Goal: Complete application form: Complete application form

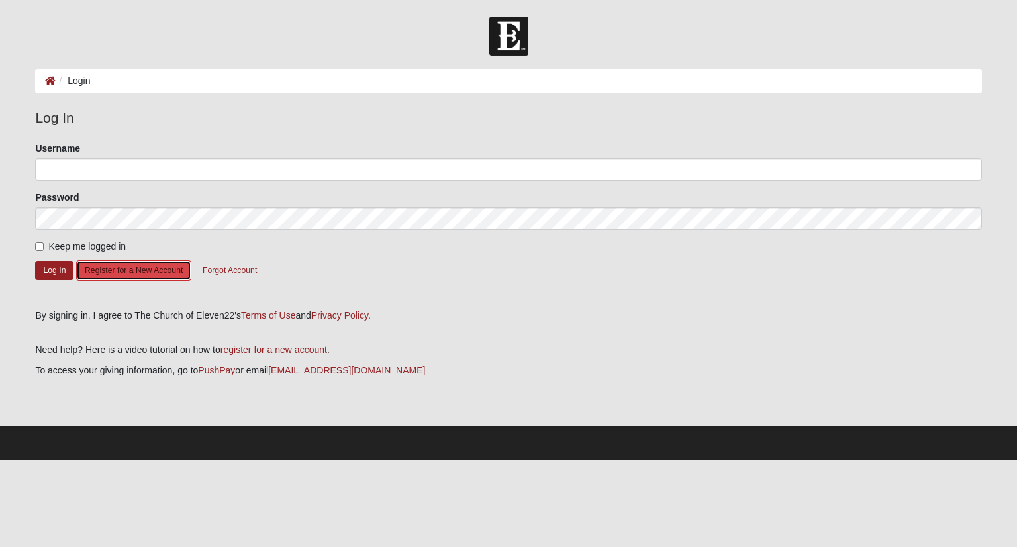
click at [136, 270] on button "Register for a New Account" at bounding box center [133, 270] width 115 height 21
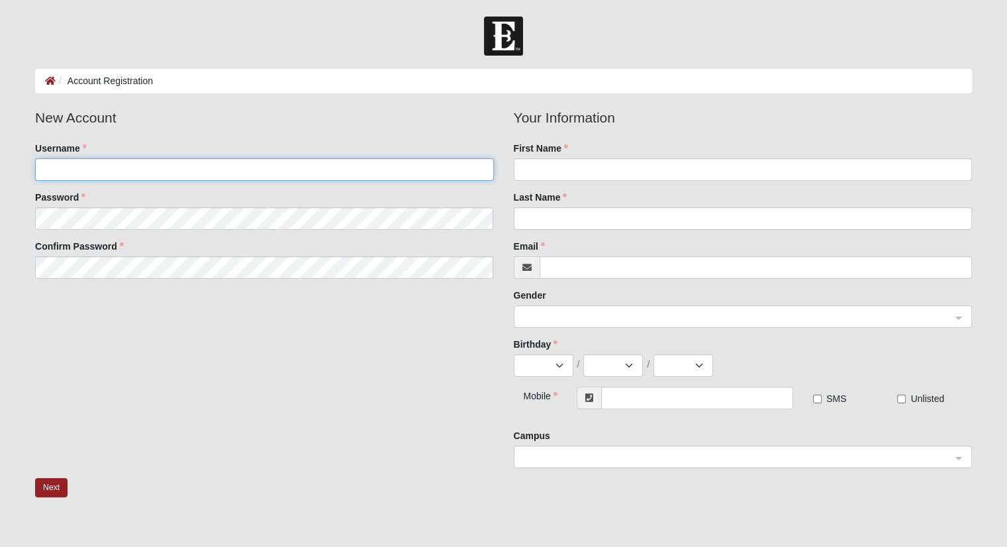
click at [143, 168] on input "Username" at bounding box center [264, 169] width 458 height 23
type input "[PERSON_NAME][EMAIL_ADDRESS][DOMAIN_NAME]"
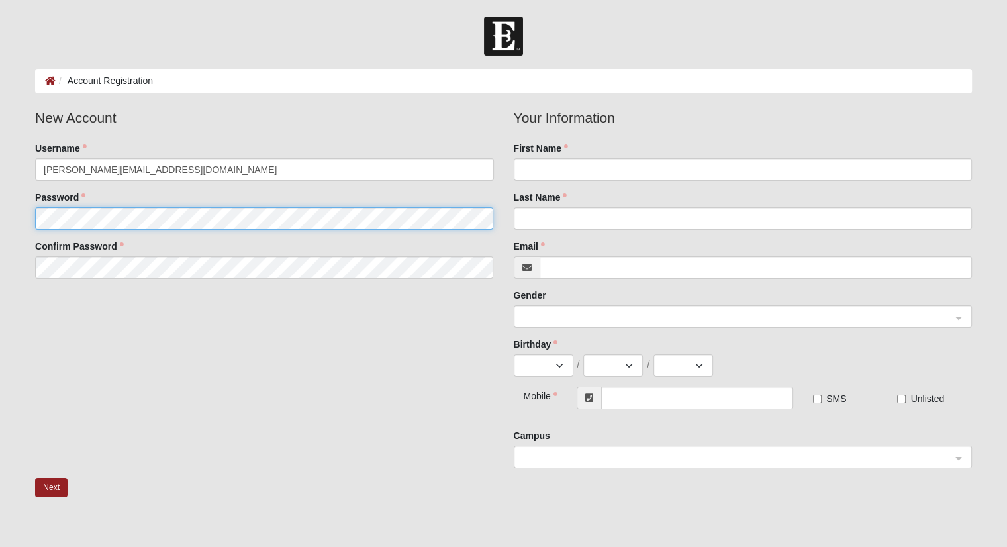
click at [111, 211] on fieldset "New Account Username [PERSON_NAME][EMAIL_ADDRESS][DOMAIN_NAME] Password Confirm…" at bounding box center [264, 197] width 478 height 181
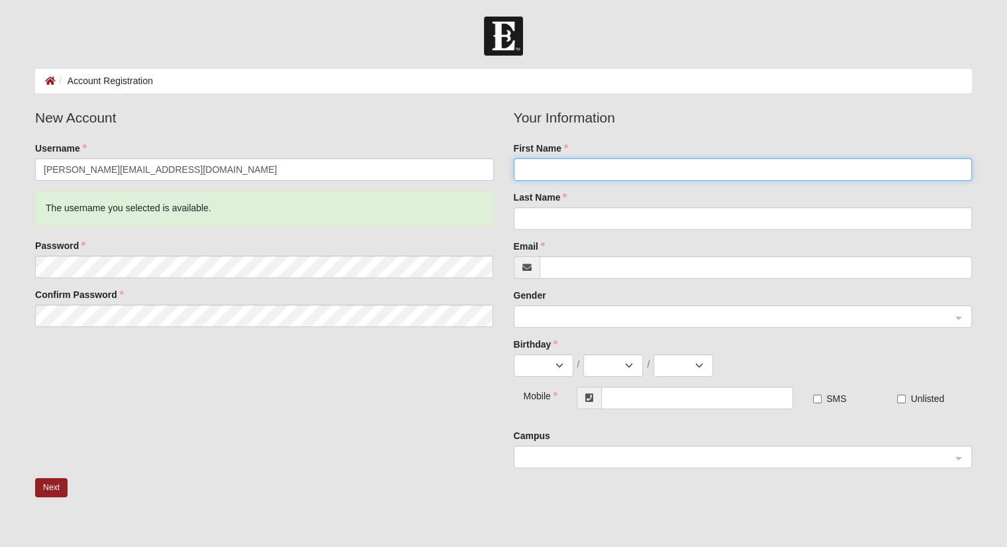
click at [564, 170] on input "First Name" at bounding box center [743, 169] width 458 height 23
type input "[PERSON_NAME]"
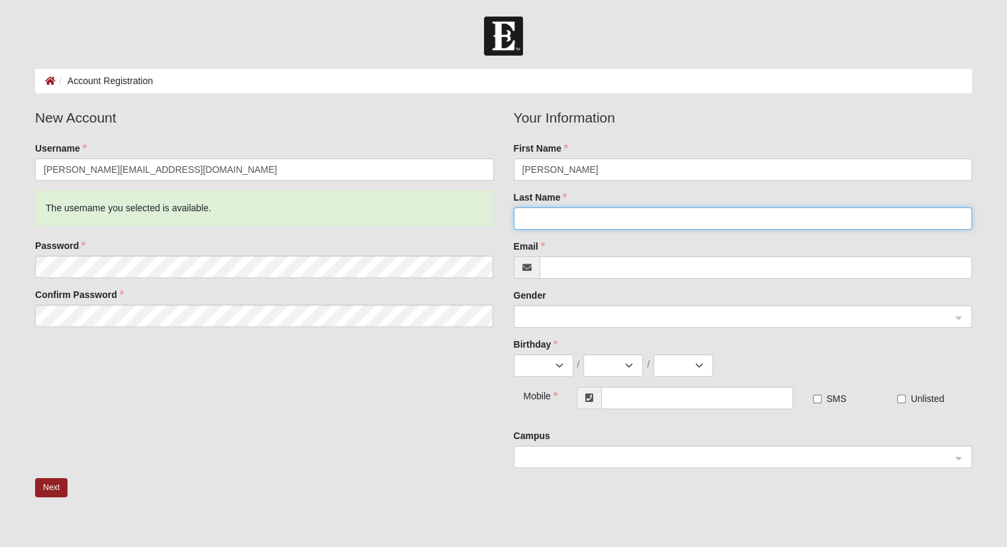
click at [549, 220] on input "Last Name" at bounding box center [743, 218] width 458 height 23
type input "[PERSON_NAME]"
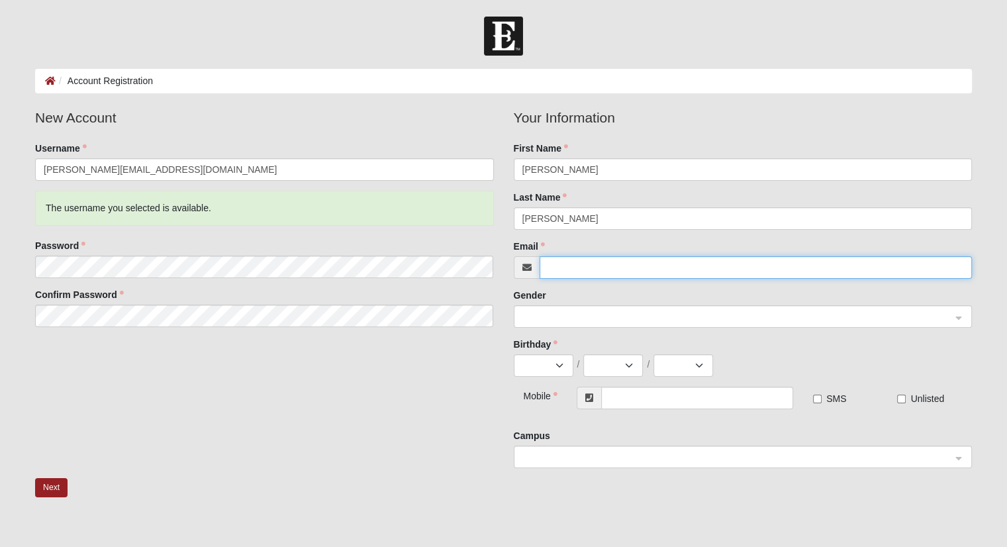
click at [564, 266] on input "Email" at bounding box center [756, 267] width 432 height 23
type input "[PERSON_NAME][EMAIL_ADDRESS][DOMAIN_NAME]"
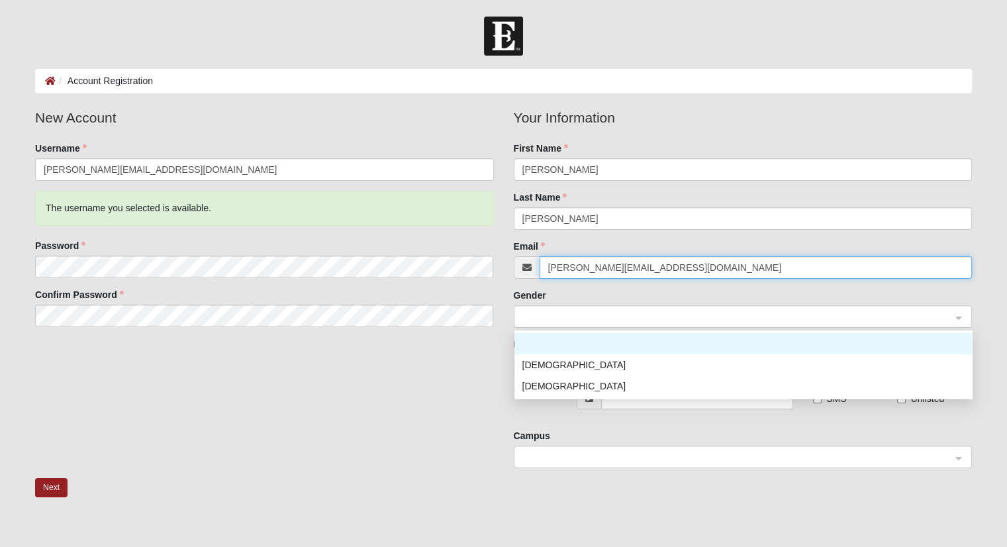
click at [595, 317] on span at bounding box center [737, 317] width 429 height 15
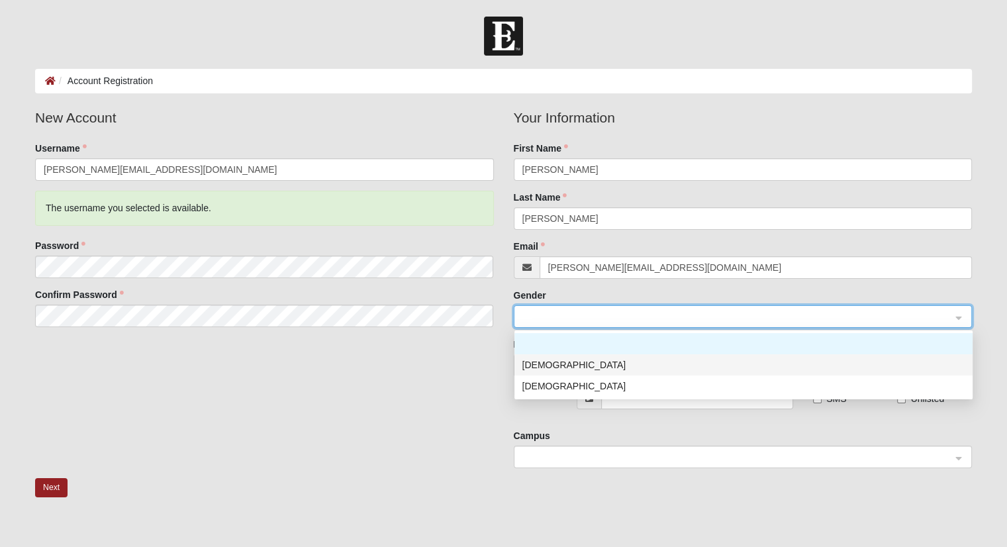
click at [549, 364] on div "Male" at bounding box center [744, 365] width 442 height 15
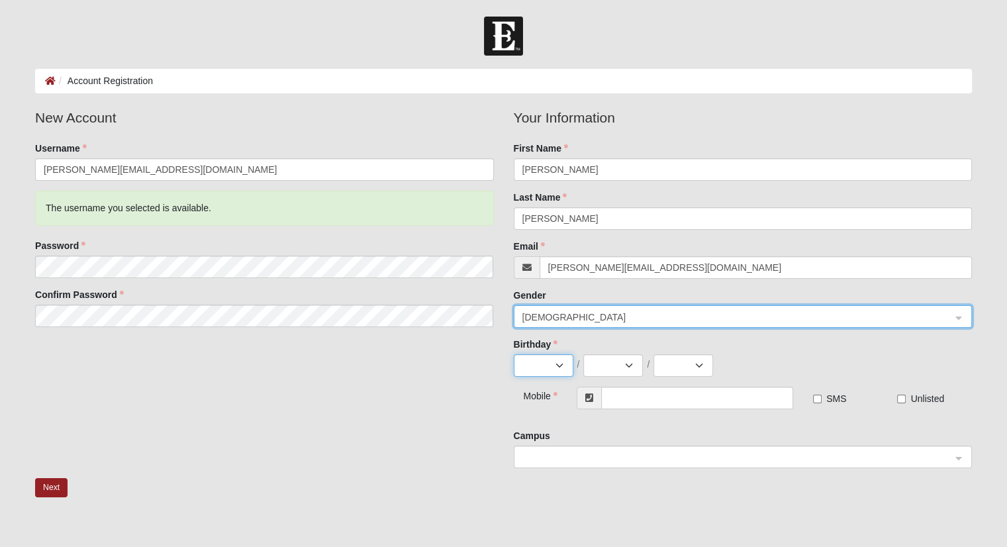
click at [527, 360] on select "Jan Feb Mar Apr May Jun Jul Aug Sep Oct Nov Dec" at bounding box center [544, 365] width 60 height 23
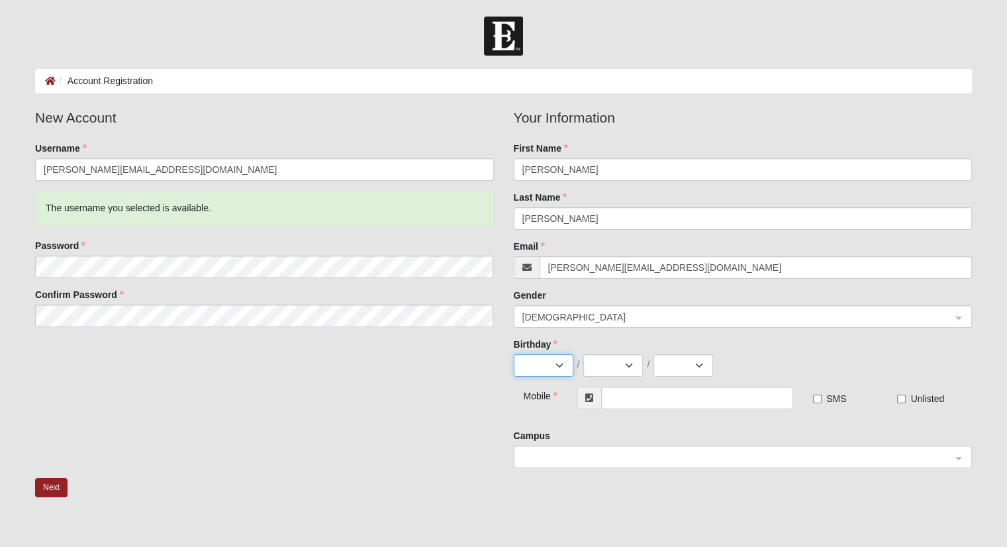
select select "6"
click at [514, 354] on select "Jan Feb Mar Apr May Jun Jul Aug Sep Oct Nov Dec" at bounding box center [544, 365] width 60 height 23
click at [601, 364] on select "1 2 3 4 5 6 7 8 9 10 11 12 13 14 15 16 17 18 19 20 21 22 23 24 25 26 27 28 29 30" at bounding box center [613, 365] width 60 height 23
select select "17"
click at [583, 354] on select "1 2 3 4 5 6 7 8 9 10 11 12 13 14 15 16 17 18 19 20 21 22 23 24 25 26 27 28 29 30" at bounding box center [613, 365] width 60 height 23
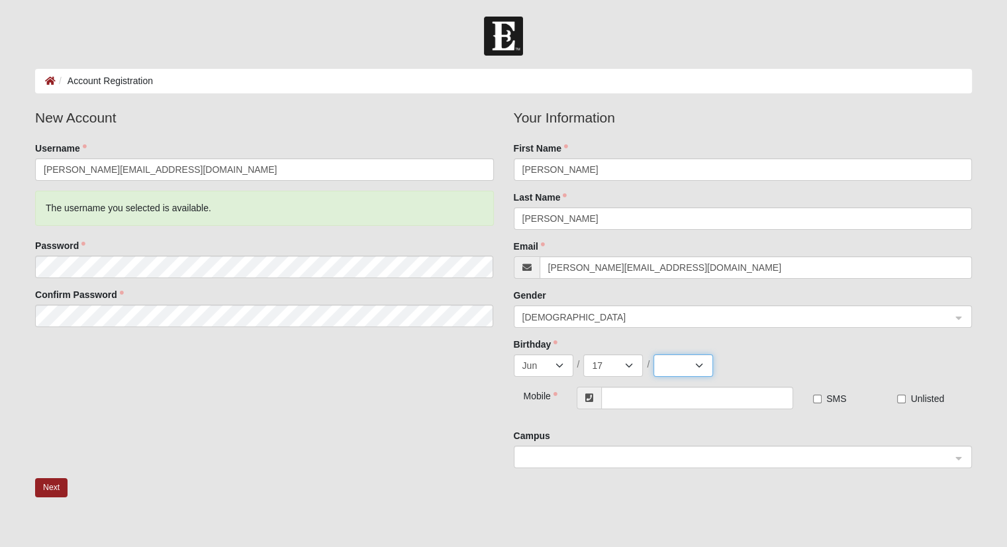
click at [662, 363] on select "2025 2024 2023 2022 2021 2020 2019 2018 2017 2016 2015 2014 2013 2012 2011 2010…" at bounding box center [684, 365] width 60 height 23
select select "1982"
click at [654, 354] on select "2025 2024 2023 2022 2021 2020 2019 2018 2017 2016 2015 2014 2013 2012 2011 2010…" at bounding box center [684, 365] width 60 height 23
click at [628, 403] on input "text" at bounding box center [697, 398] width 192 height 23
type input "[PHONE_NUMBER]"
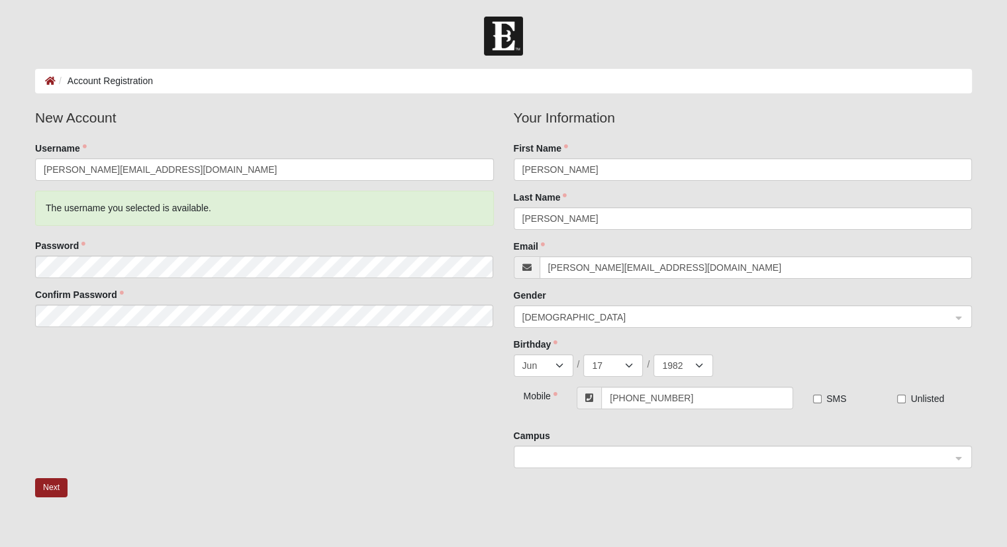
click at [504, 420] on div "Your Information First Name Chad Last Name Bishop Email chad@urbanedgelawn.com …" at bounding box center [743, 292] width 478 height 371
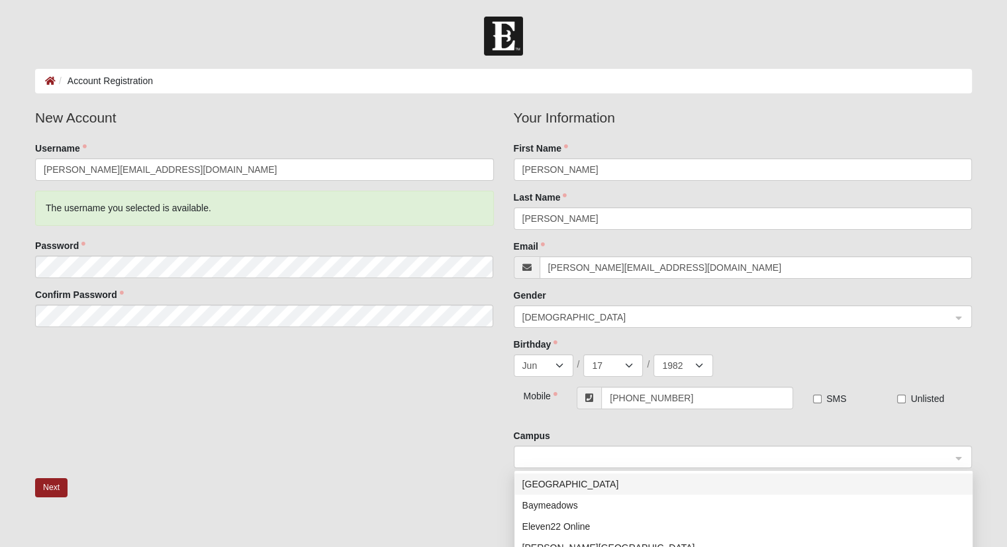
click at [534, 456] on span at bounding box center [737, 457] width 429 height 15
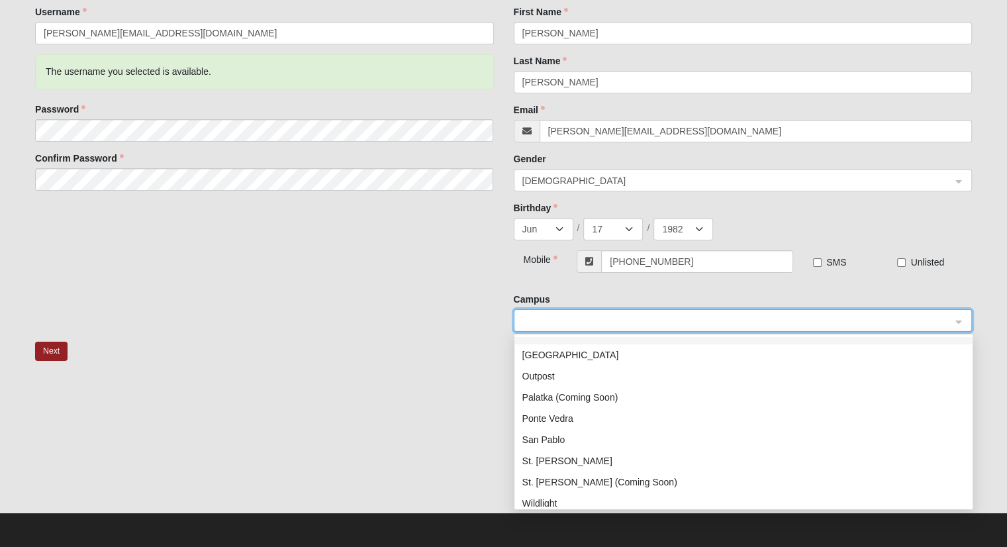
scroll to position [170, 0]
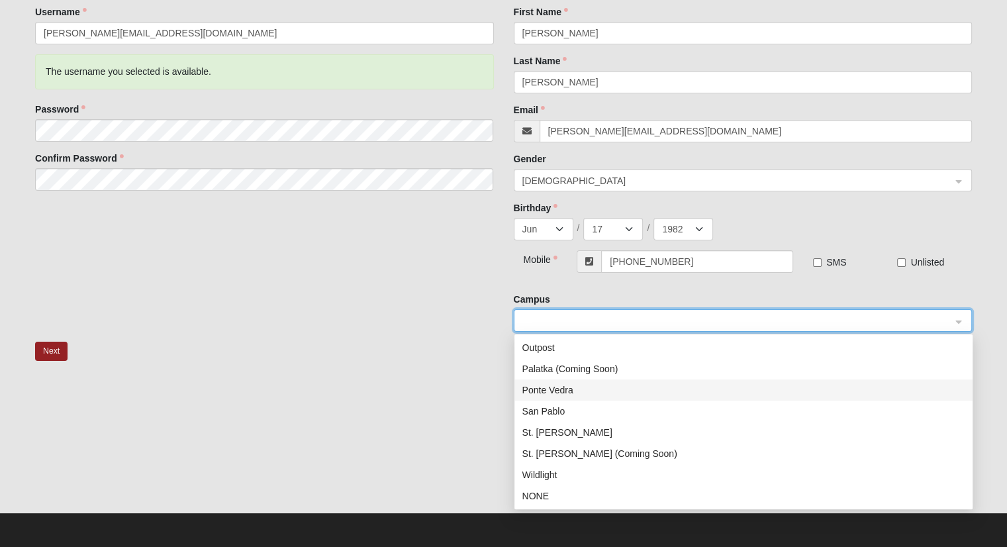
click at [566, 392] on div "Ponte Vedra" at bounding box center [744, 390] width 442 height 15
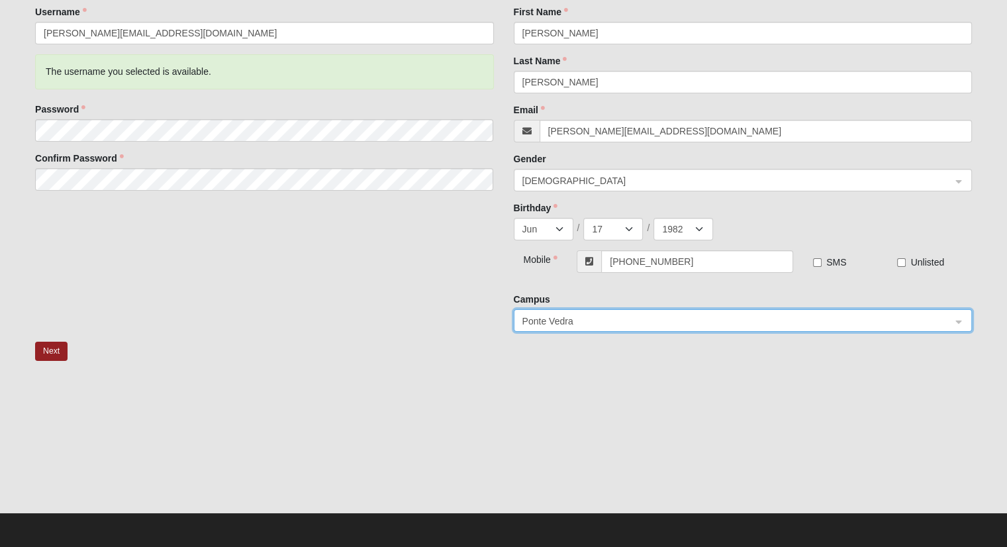
click at [461, 386] on div at bounding box center [503, 445] width 937 height 132
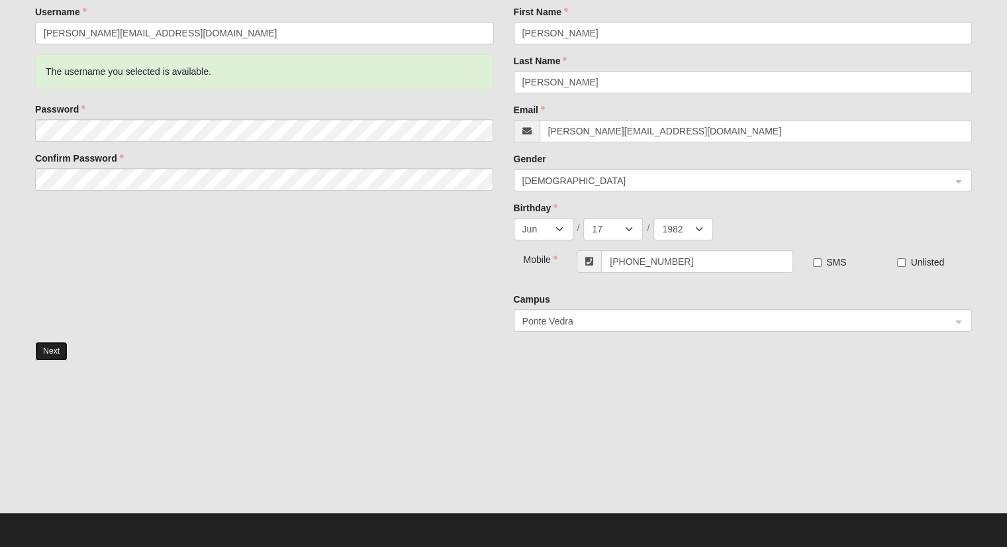
click at [42, 354] on button "Next" at bounding box center [51, 351] width 32 height 19
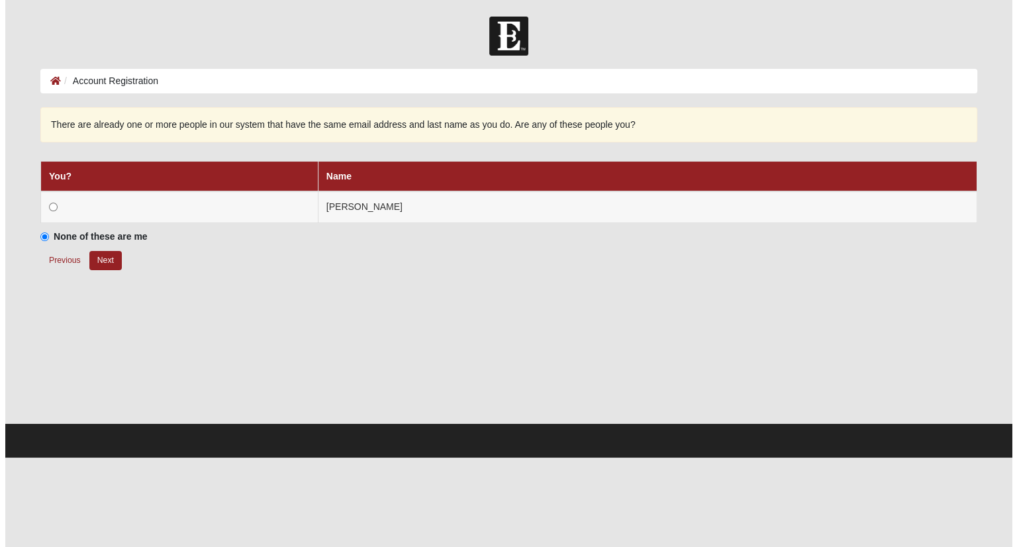
scroll to position [0, 0]
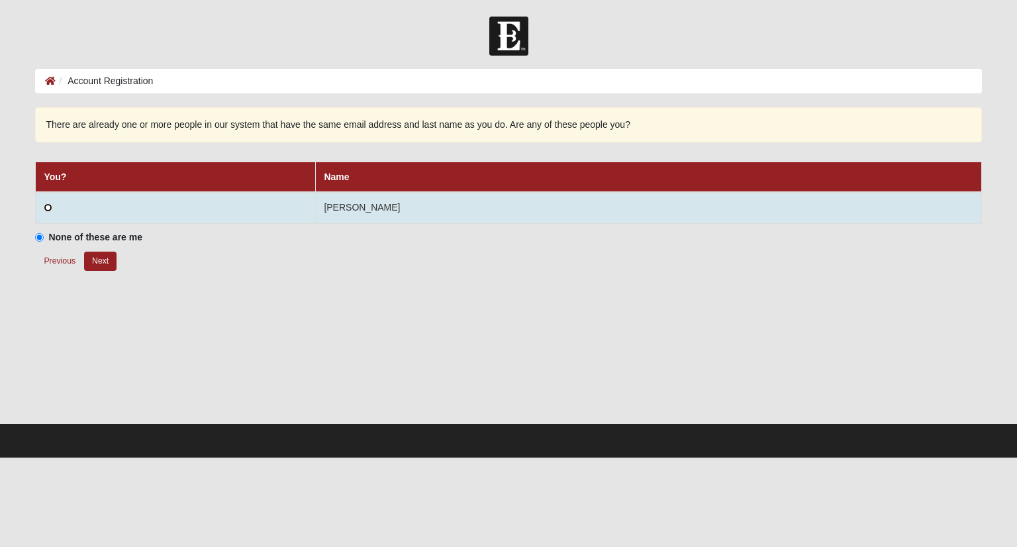
click at [48, 206] on input "radio" at bounding box center [48, 207] width 9 height 9
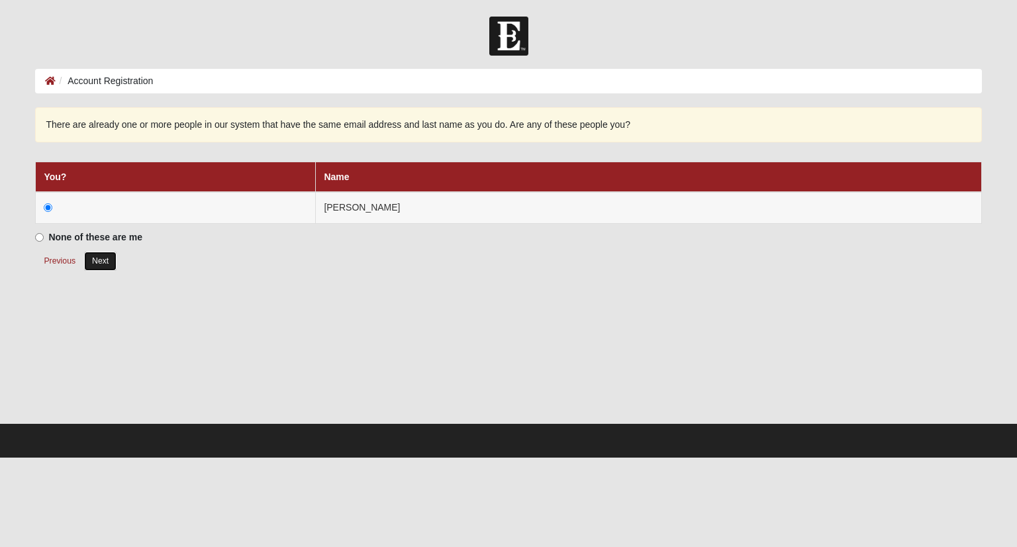
click at [102, 258] on button "Next" at bounding box center [100, 261] width 32 height 19
radio input "true"
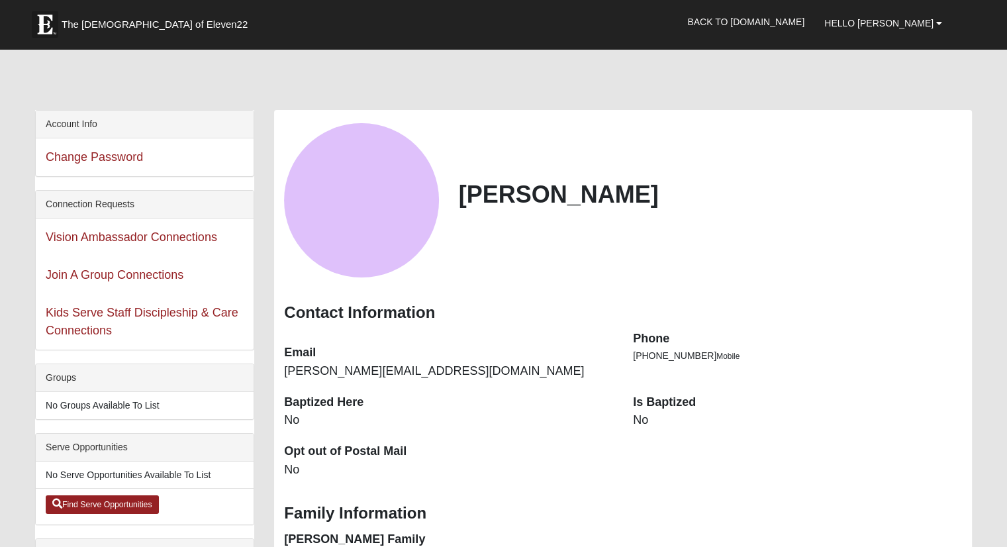
click at [719, 160] on div "Chad Bishop" at bounding box center [623, 200] width 698 height 154
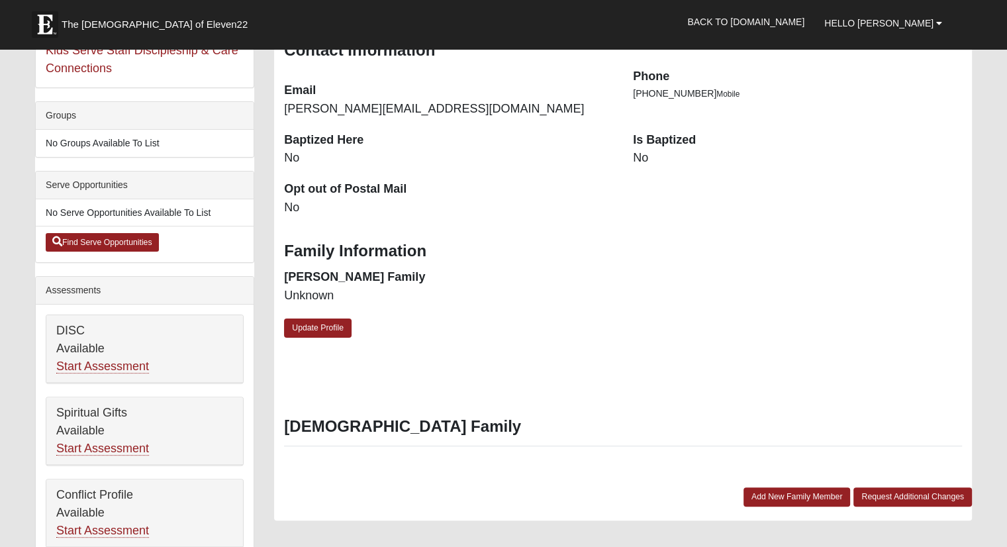
scroll to position [265, 0]
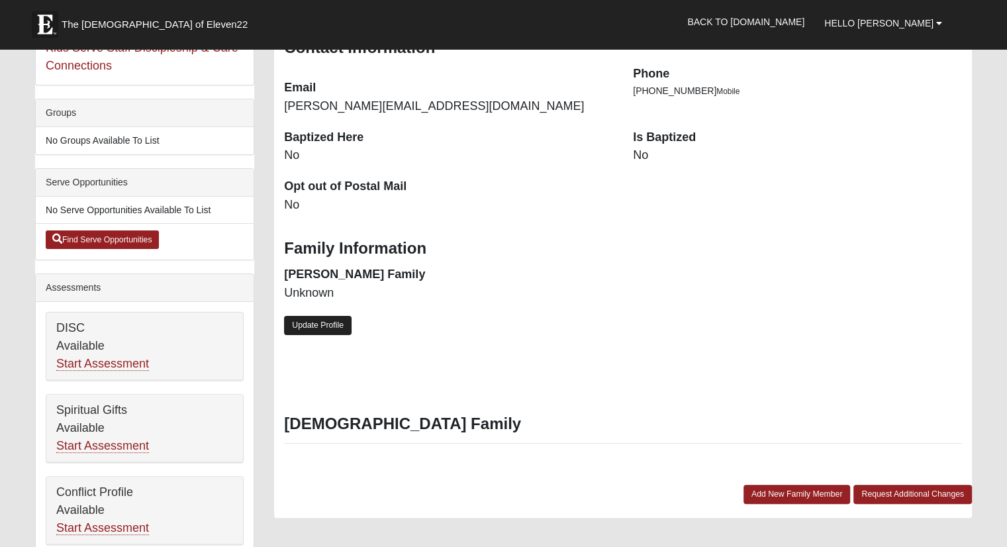
click at [314, 329] on link "Update Profile" at bounding box center [318, 325] width 68 height 19
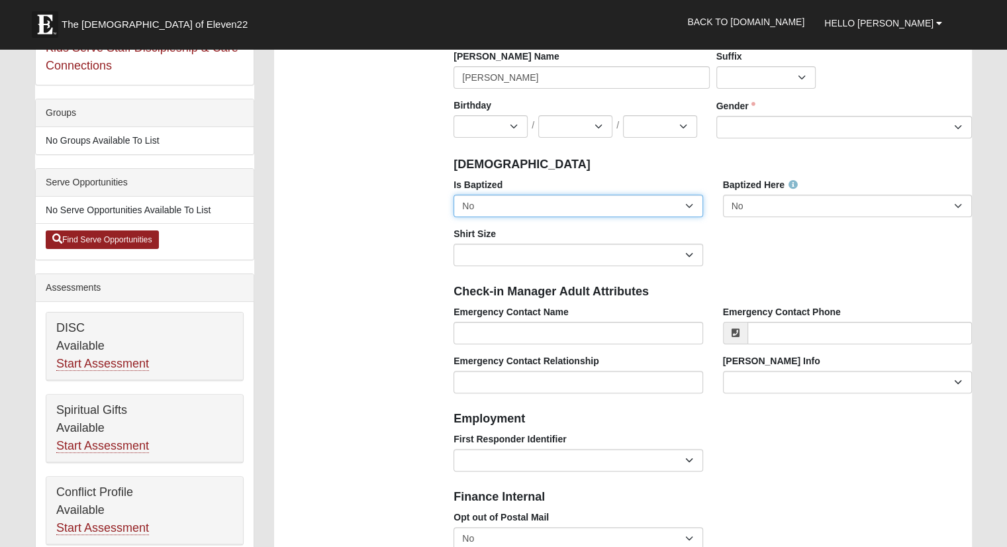
click at [543, 205] on select "No Yes" at bounding box center [578, 206] width 249 height 23
select select "True"
click at [454, 195] on select "No Yes" at bounding box center [578, 206] width 249 height 23
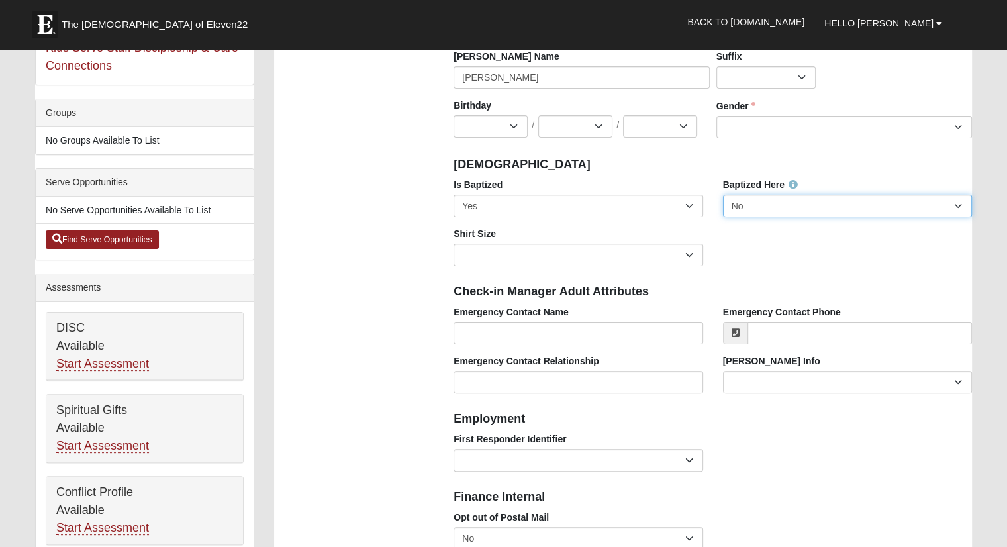
click at [738, 201] on select "No Yes" at bounding box center [847, 206] width 249 height 23
click at [580, 224] on div "Is Baptized No Yes" at bounding box center [578, 202] width 269 height 49
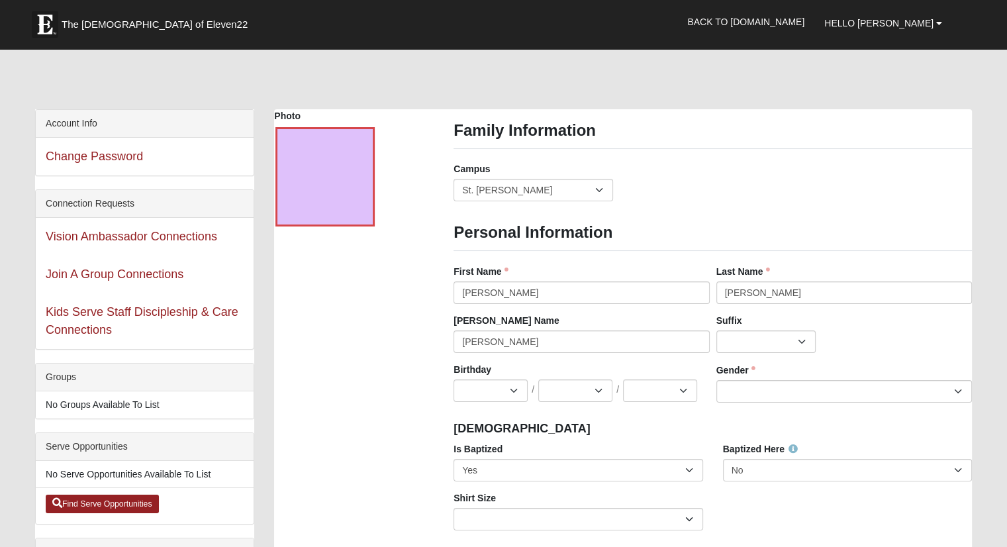
scroll to position [0, 0]
click at [546, 186] on select "Arlington Baymeadows Eleven22 Online Fleming Island Jesup Mandarin North Jax Or…" at bounding box center [534, 190] width 160 height 23
select select "16"
click at [454, 179] on select "Arlington Baymeadows Eleven22 Online Fleming Island Jesup Mandarin North Jax Or…" at bounding box center [534, 190] width 160 height 23
click at [679, 205] on div "Campus Arlington Baymeadows Eleven22 Online Fleming Island Jesup Mandarin North…" at bounding box center [713, 187] width 538 height 49
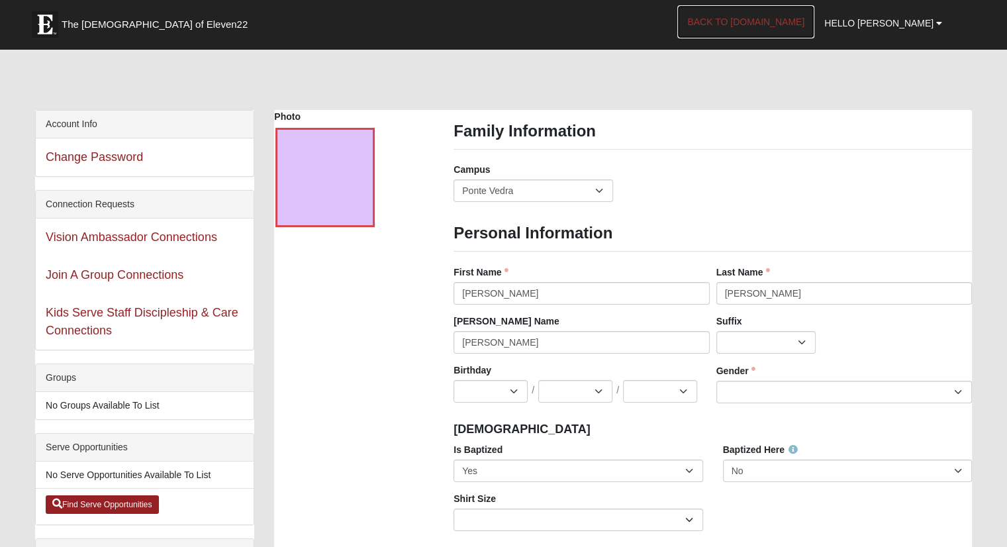
click at [809, 20] on link "Back to COE22.com" at bounding box center [745, 21] width 137 height 33
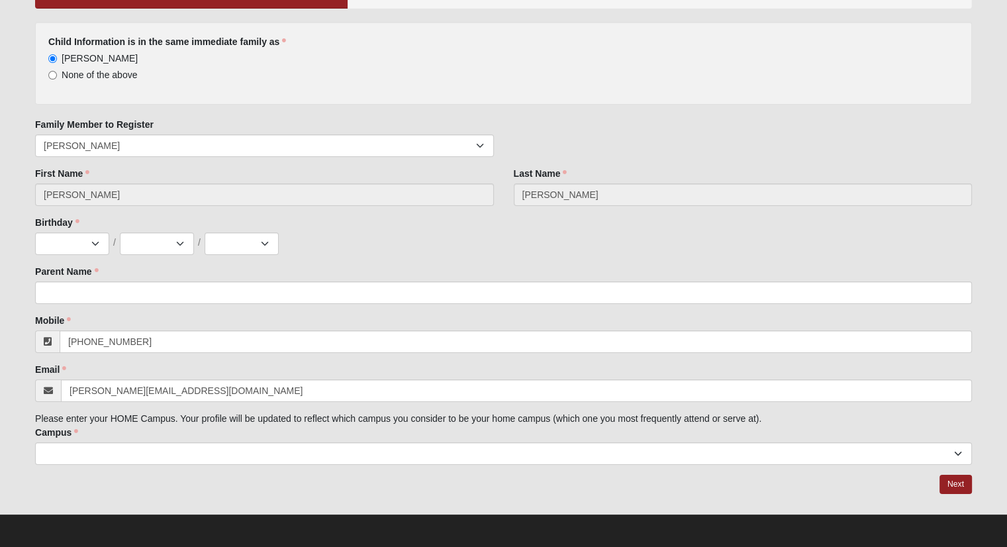
scroll to position [133, 0]
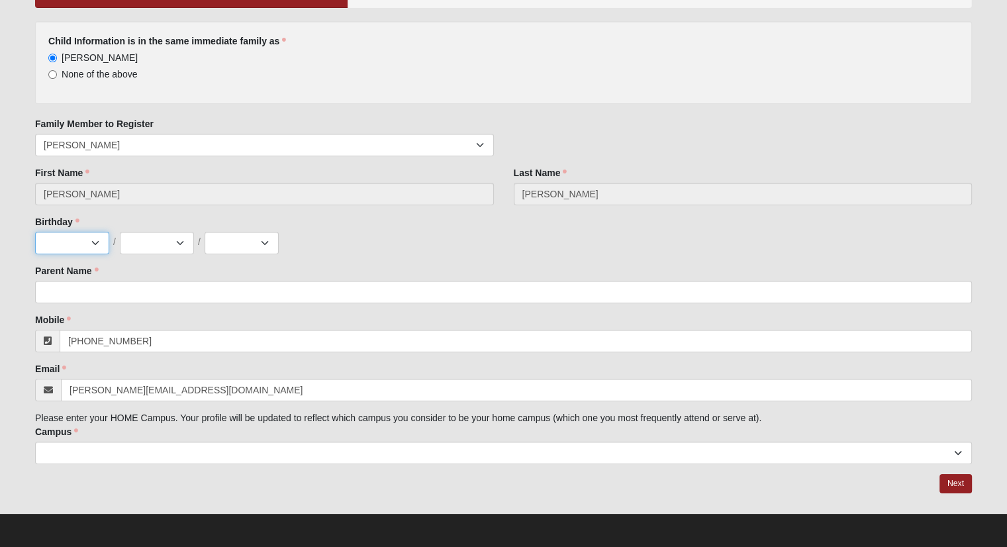
click at [90, 242] on select "Jan Feb Mar Apr May Jun [DATE] Aug Sep Oct Nov Dec" at bounding box center [72, 243] width 74 height 23
click at [326, 240] on div "Jan Feb Mar Apr May Jun [DATE] Aug Sep Oct Nov [DATE] 2 3 4 5 6 7 8 9 10 11 12 …" at bounding box center [503, 243] width 937 height 23
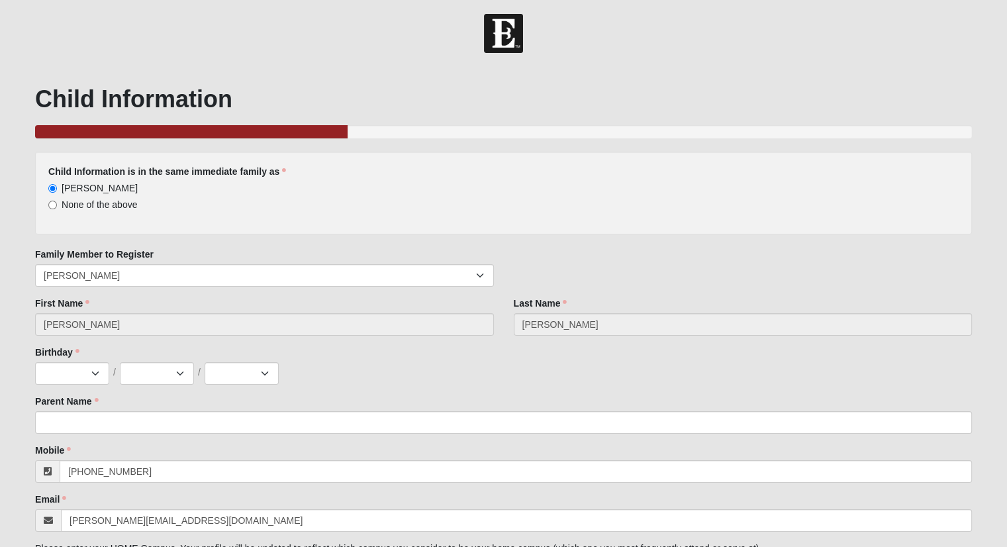
scroll to position [0, 0]
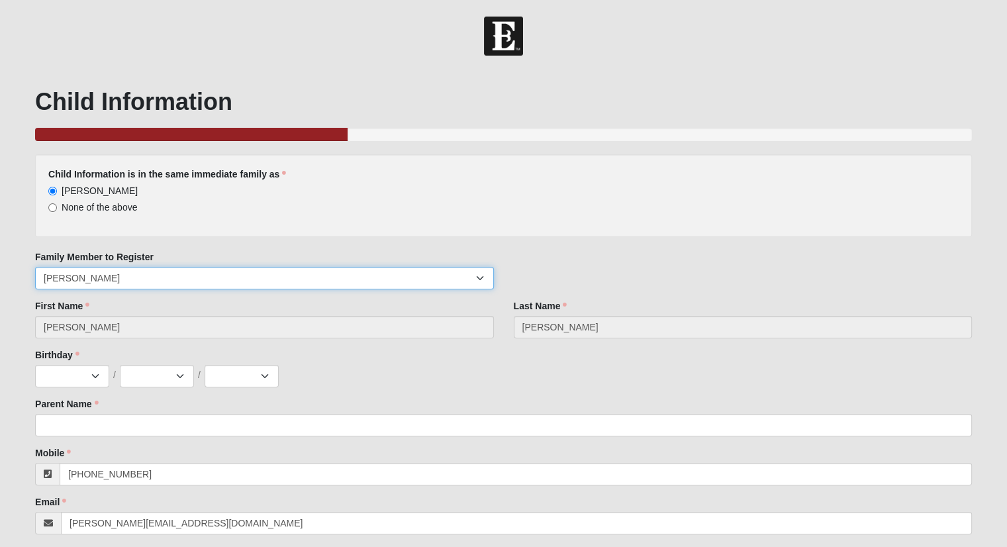
click at [92, 278] on select "[PERSON_NAME]" at bounding box center [264, 278] width 458 height 23
click at [122, 277] on select "[PERSON_NAME]" at bounding box center [264, 278] width 458 height 23
drag, startPoint x: 109, startPoint y: 279, endPoint x: 76, endPoint y: 281, distance: 32.5
click at [76, 281] on select "[PERSON_NAME]" at bounding box center [264, 278] width 458 height 23
select select
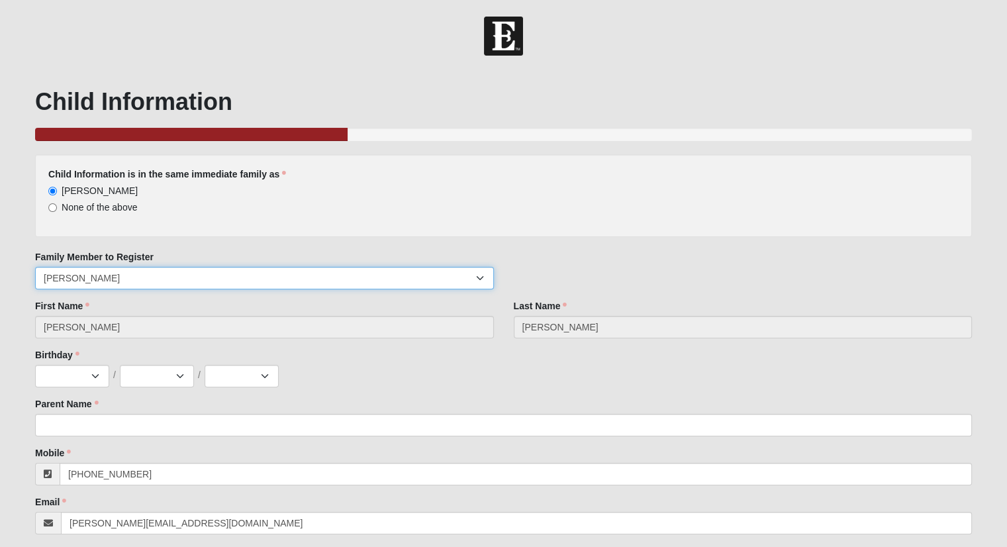
click at [35, 267] on select "[PERSON_NAME]" at bounding box center [264, 278] width 458 height 23
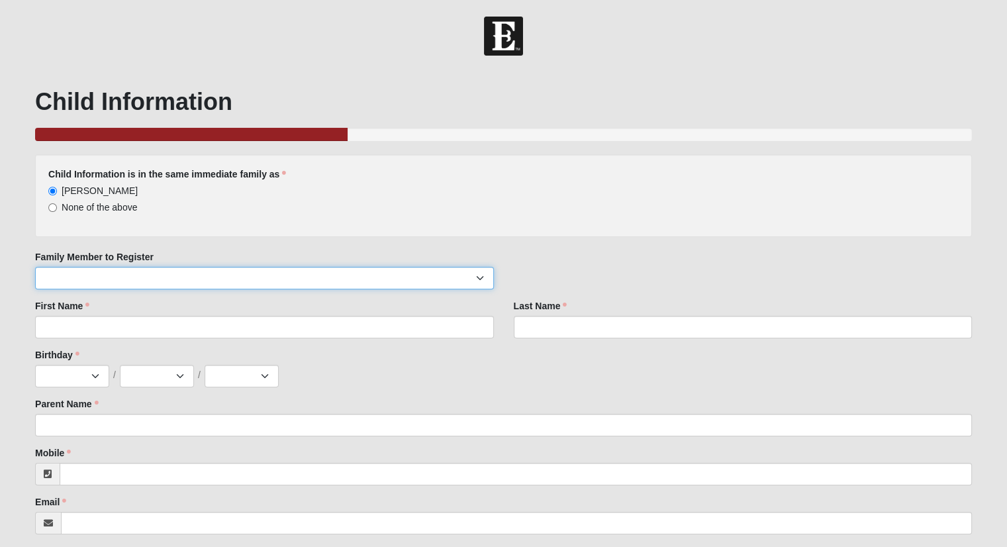
click at [100, 281] on select "[PERSON_NAME]" at bounding box center [264, 278] width 458 height 23
click at [101, 276] on select "[PERSON_NAME]" at bounding box center [264, 278] width 458 height 23
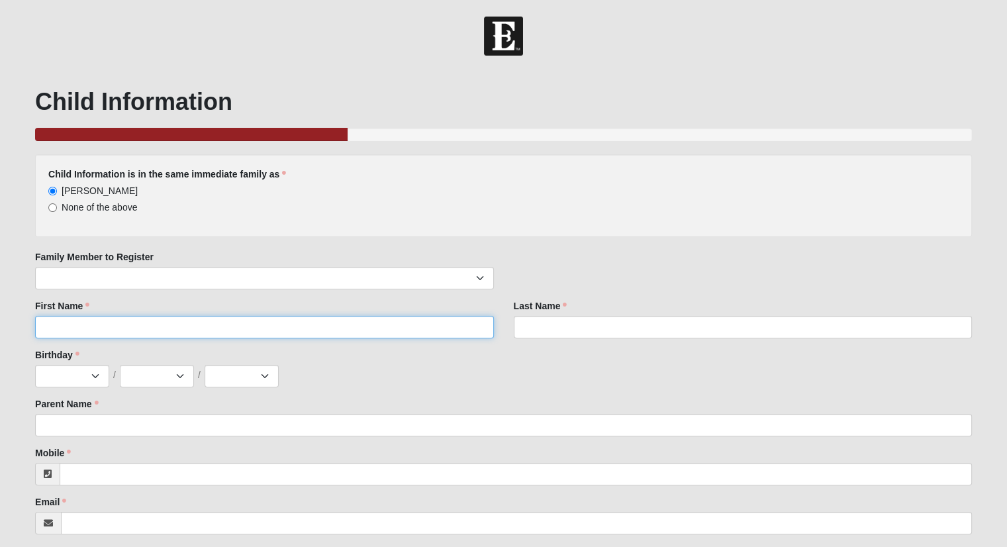
click at [70, 332] on input "First Name" at bounding box center [264, 327] width 458 height 23
type input "b"
type input "Bryce"
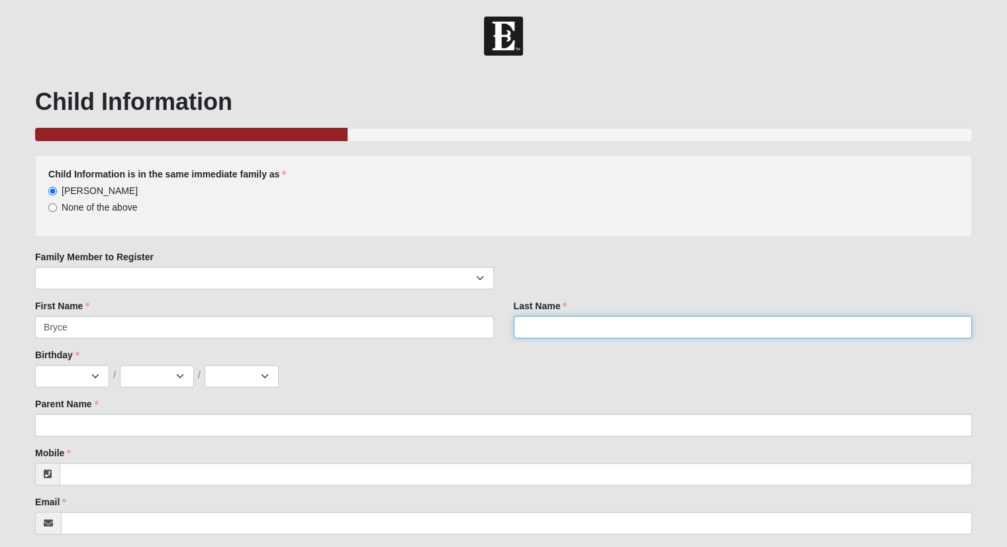
click at [550, 333] on input "Last Name" at bounding box center [743, 327] width 458 height 23
type input "[PERSON_NAME]"
click at [490, 391] on div "[PERSON_NAME] is in the same immediate family as [PERSON_NAME] None of the abov…" at bounding box center [503, 375] width 937 height 443
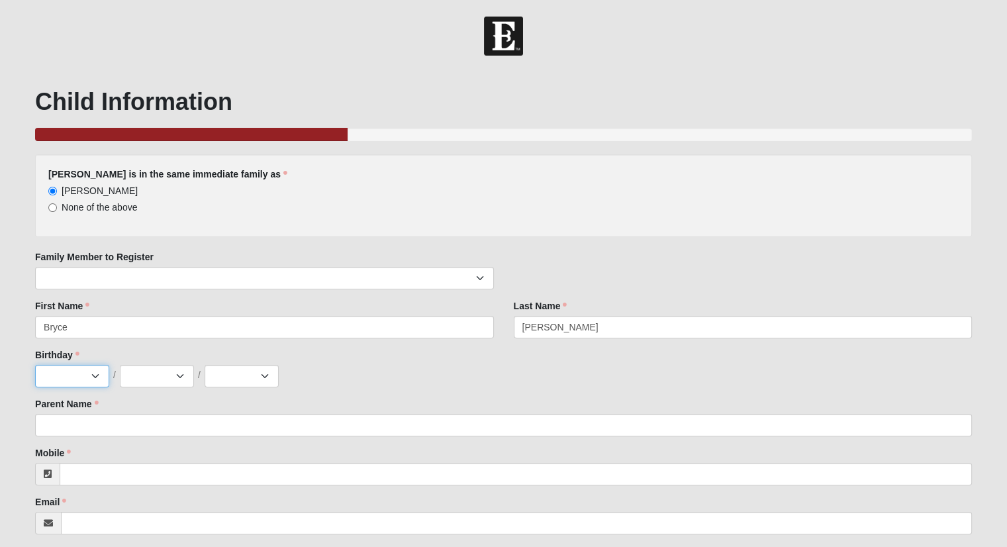
click at [87, 374] on select "Jan Feb Mar Apr May Jun [DATE] Aug Sep Oct Nov Dec" at bounding box center [72, 376] width 74 height 23
select select "10"
click at [35, 365] on select "Jan Feb Mar Apr May Jun [DATE] Aug Sep Oct Nov Dec" at bounding box center [72, 376] width 74 height 23
click at [134, 374] on select "1 2 3 4 5 6 7 8 9 10 11 12 13 14 15 16 17 18 19 20 21 22 23 24 25 26 27 28 29 3…" at bounding box center [157, 376] width 74 height 23
select select "9"
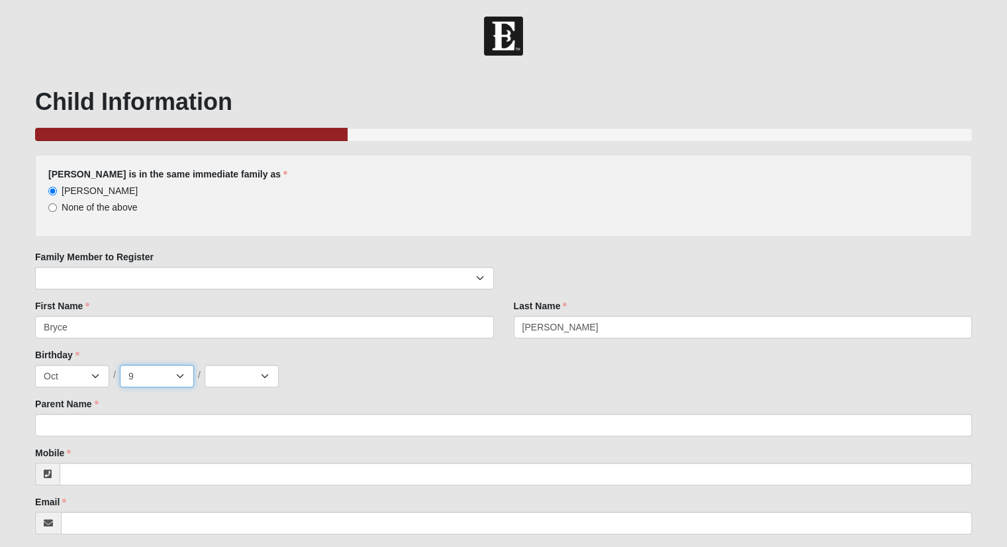
click at [120, 365] on select "1 2 3 4 5 6 7 8 9 10 11 12 13 14 15 16 17 18 19 20 21 22 23 24 25 26 27 28 29 3…" at bounding box center [157, 376] width 74 height 23
click at [250, 379] on select "2025 2024 2023 2022 2021 2020 2019 2018 2017 2016 2015 2014 2013 2012 2011 2010…" at bounding box center [242, 376] width 74 height 23
select select "2015"
click at [205, 365] on select "2025 2024 2023 2022 2021 2020 2019 2018 2017 2016 2015 2014 2013 2012 2011 2010…" at bounding box center [242, 376] width 74 height 23
click at [172, 397] on div "Parent Name Parent Name is required." at bounding box center [503, 416] width 937 height 39
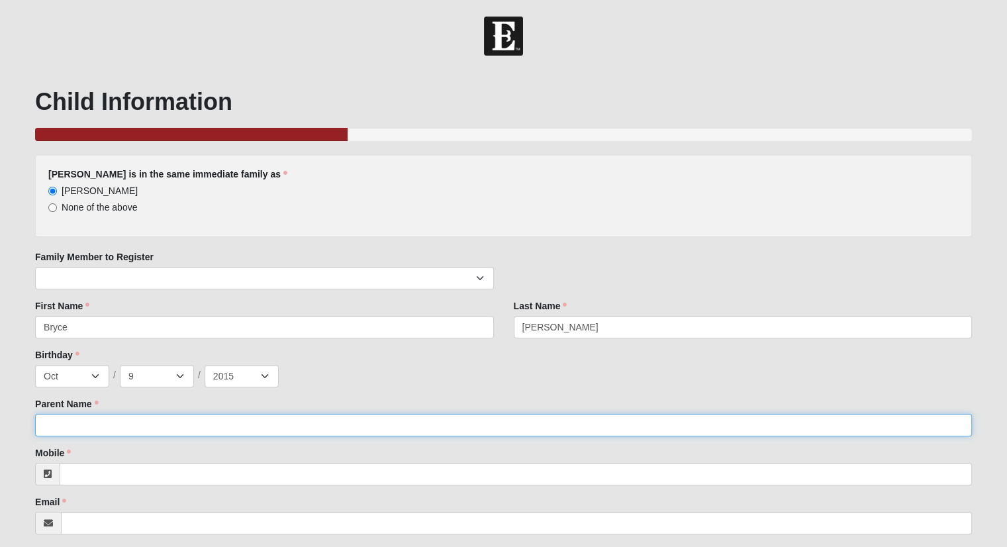
click at [93, 422] on input "Parent Name" at bounding box center [503, 425] width 937 height 23
type input "[PERSON_NAME]"
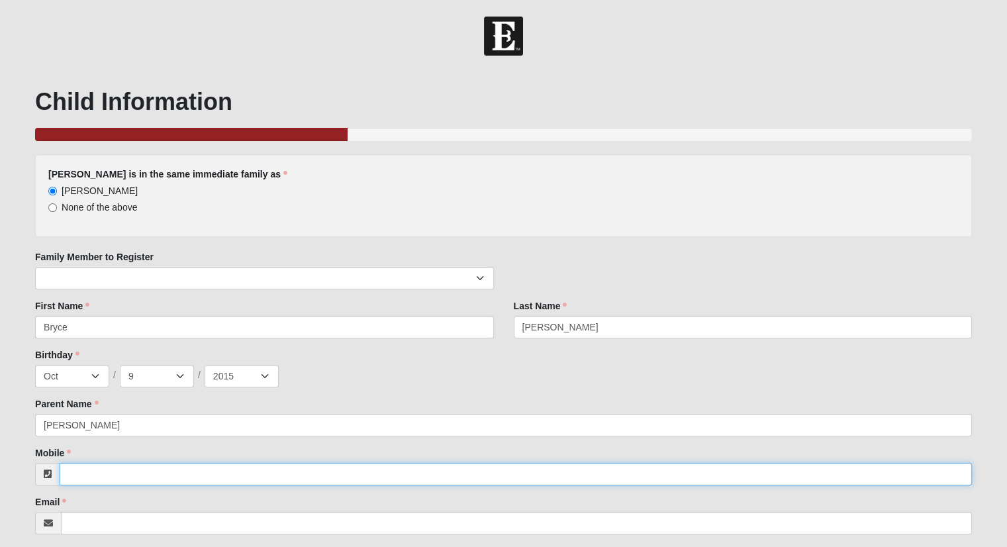
click at [98, 476] on input "Mobile" at bounding box center [516, 474] width 913 height 23
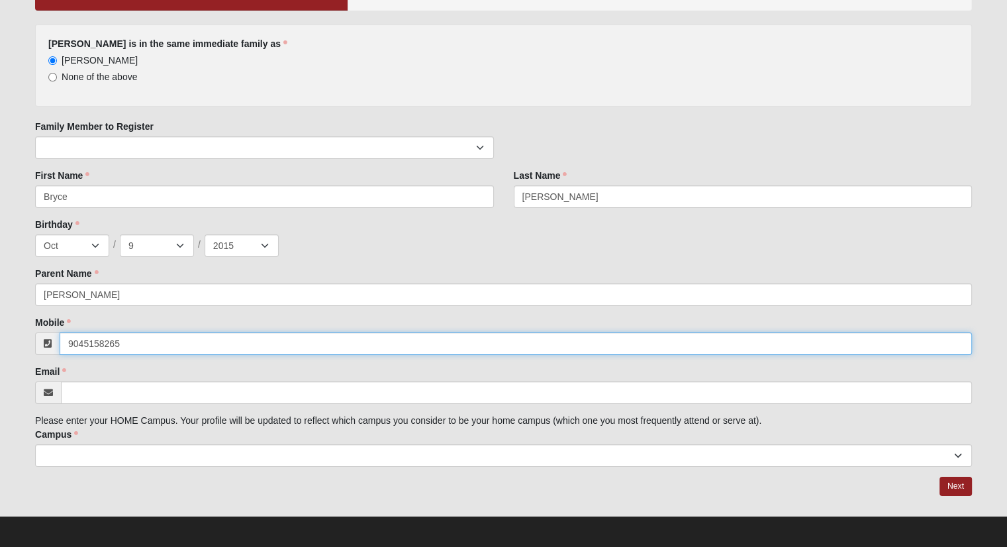
scroll to position [132, 0]
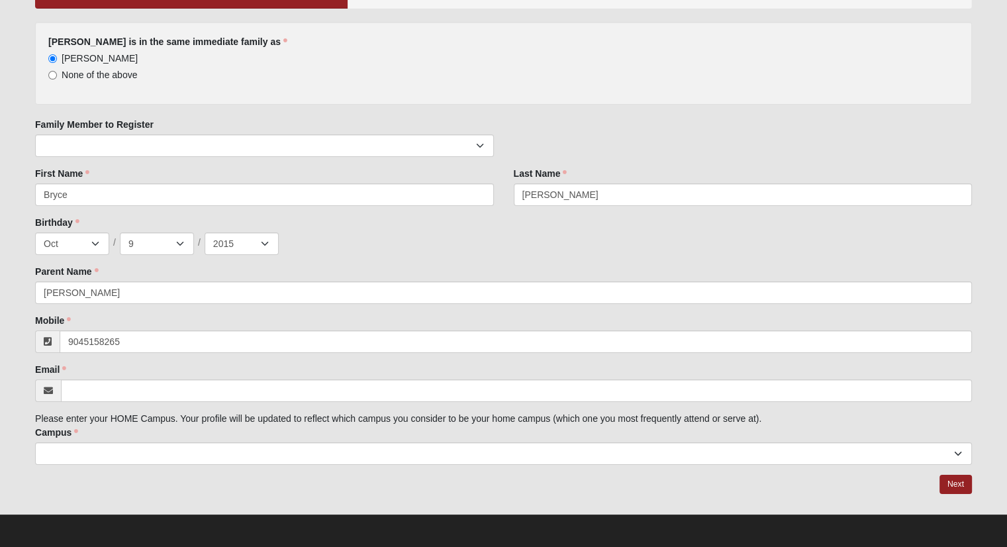
type input "[PHONE_NUMBER]"
click at [122, 434] on div "Campus [GEOGRAPHIC_DATA] Eleven22 Online [PERSON_NAME][GEOGRAPHIC_DATA] Jesup M…" at bounding box center [503, 445] width 937 height 39
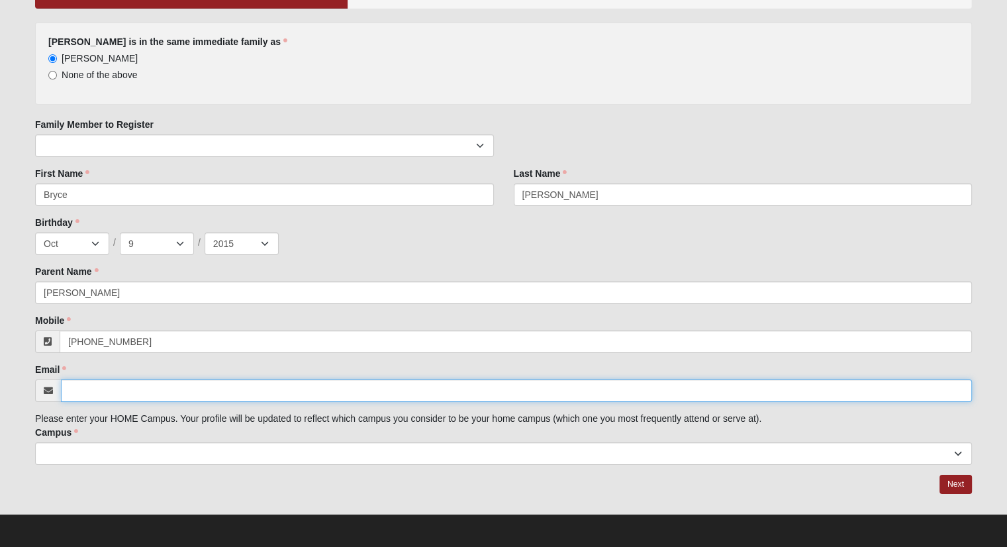
click at [98, 393] on input "Email" at bounding box center [516, 390] width 911 height 23
type input "[PERSON_NAME][EMAIL_ADDRESS][DOMAIN_NAME]"
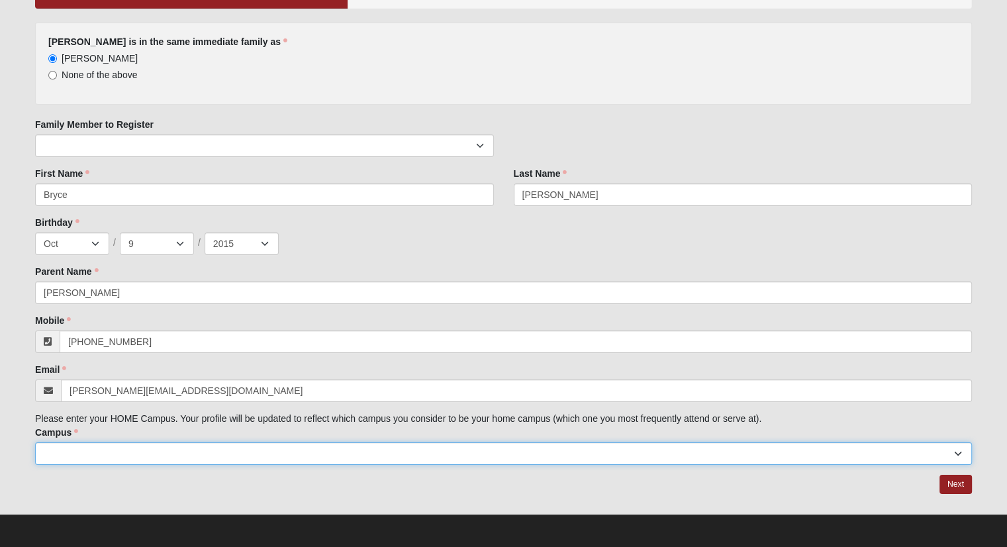
click at [85, 452] on select "Arlington Baymeadows Eleven22 Online [PERSON_NAME][GEOGRAPHIC_DATA] Jesup [GEOG…" at bounding box center [503, 453] width 937 height 23
select select "16"
click at [35, 442] on select "Arlington Baymeadows Eleven22 Online [PERSON_NAME][GEOGRAPHIC_DATA] Jesup [GEOG…" at bounding box center [503, 453] width 937 height 23
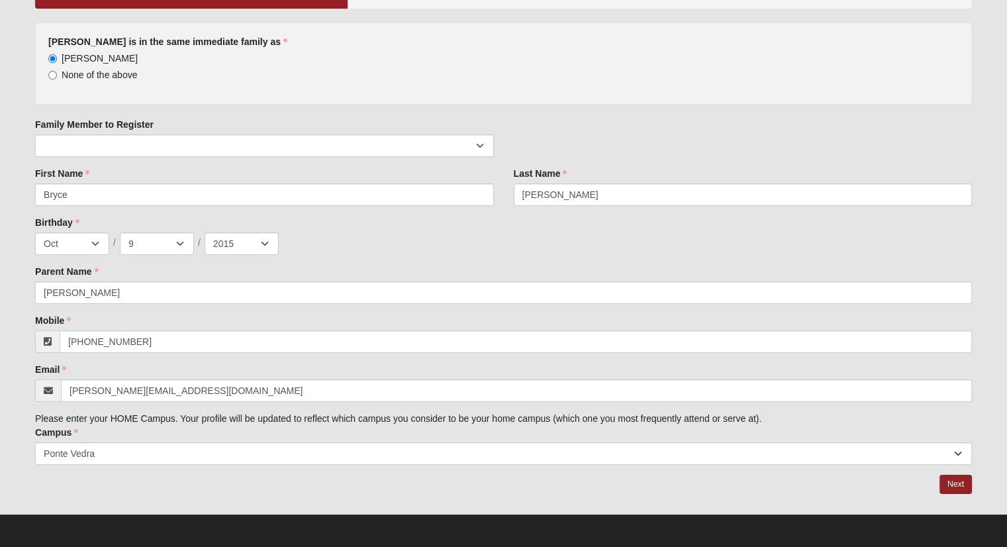
click at [123, 482] on div at bounding box center [503, 485] width 937 height 20
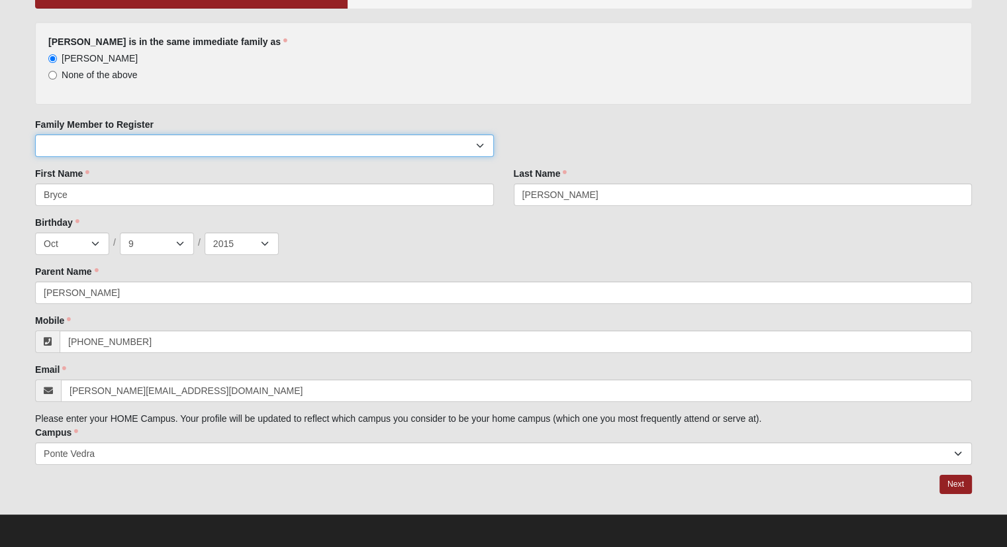
click at [115, 151] on select "[PERSON_NAME]" at bounding box center [264, 145] width 458 height 23
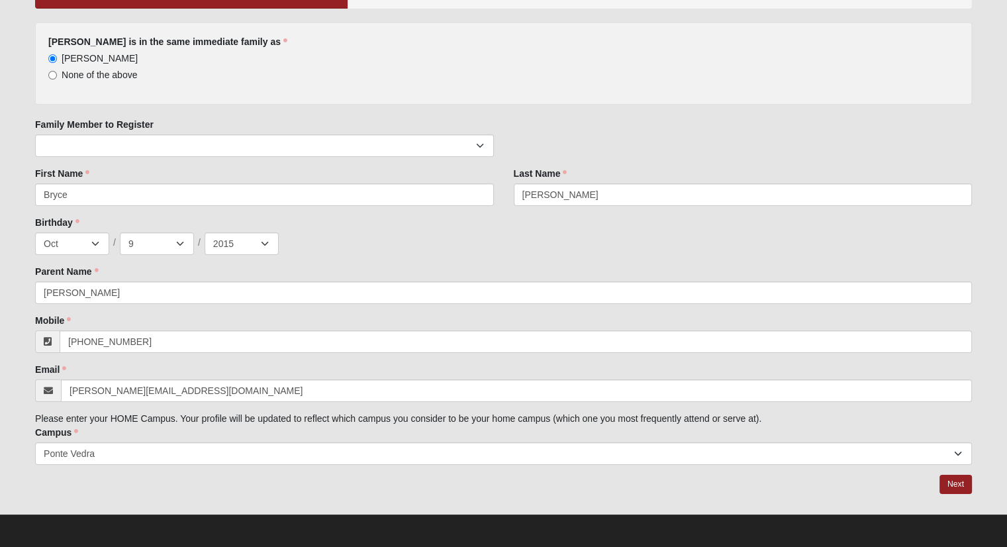
click at [183, 110] on div "[PERSON_NAME] is in the same immediate family as [PERSON_NAME] None of the abov…" at bounding box center [503, 243] width 937 height 443
click at [943, 480] on link "Next" at bounding box center [956, 484] width 32 height 19
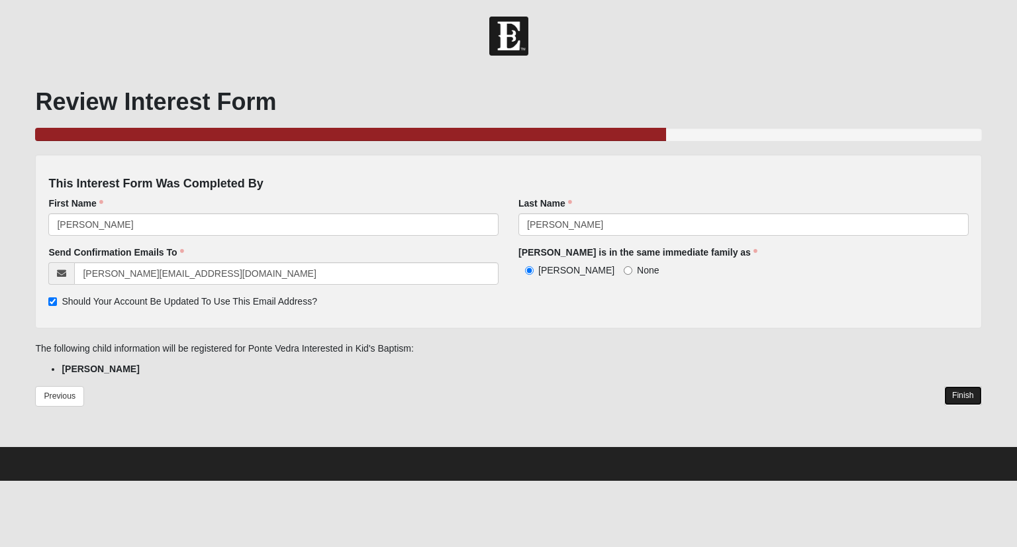
click at [966, 400] on link "Finish" at bounding box center [963, 395] width 38 height 19
